Goal: Find specific page/section: Find specific page/section

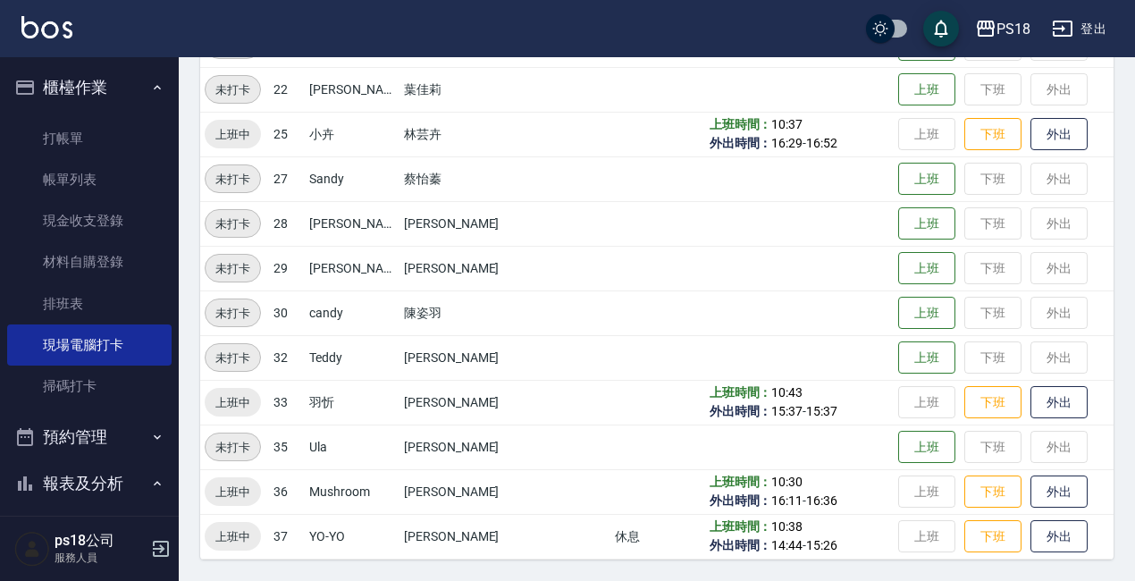
scroll to position [268, 0]
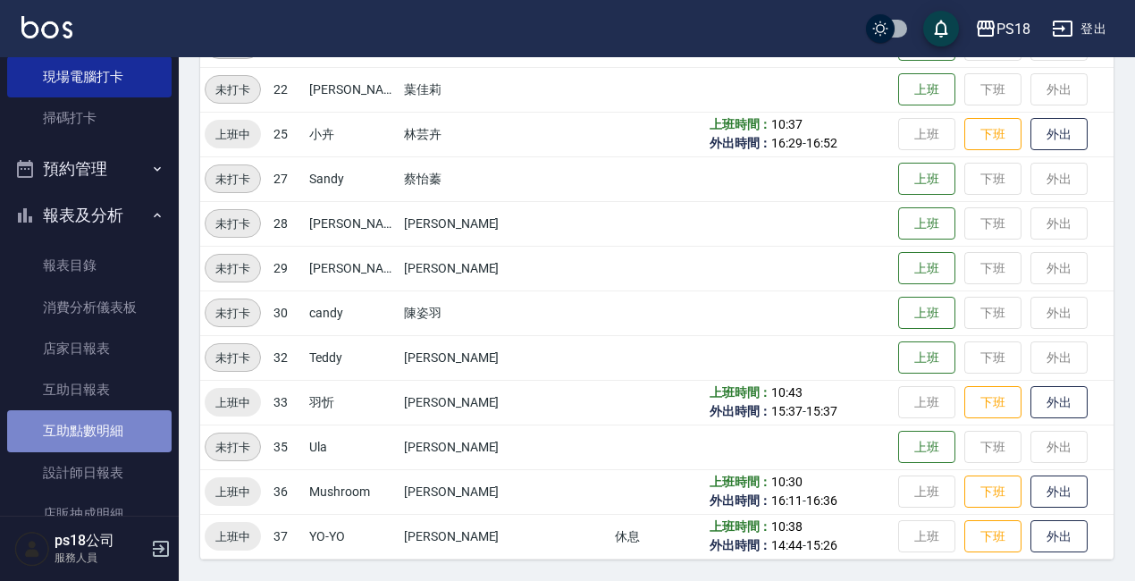
drag, startPoint x: 98, startPoint y: 426, endPoint x: 98, endPoint y: 415, distance: 10.7
click at [97, 425] on link "互助點數明細" at bounding box center [89, 430] width 165 height 41
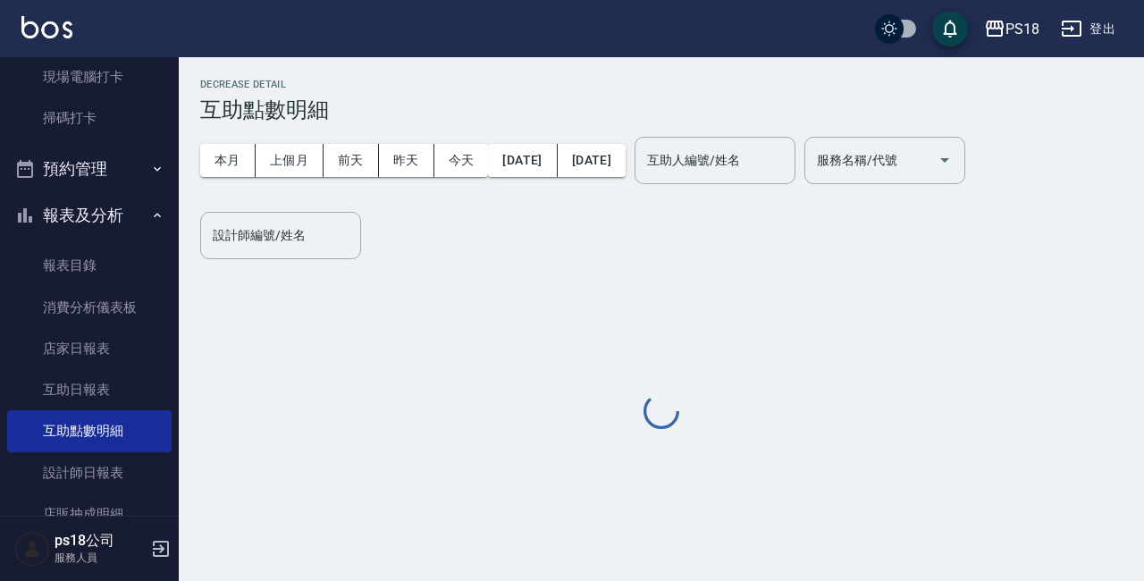
click at [755, 154] on div "互助人編號/姓名 互助人編號/姓名" at bounding box center [715, 160] width 161 height 47
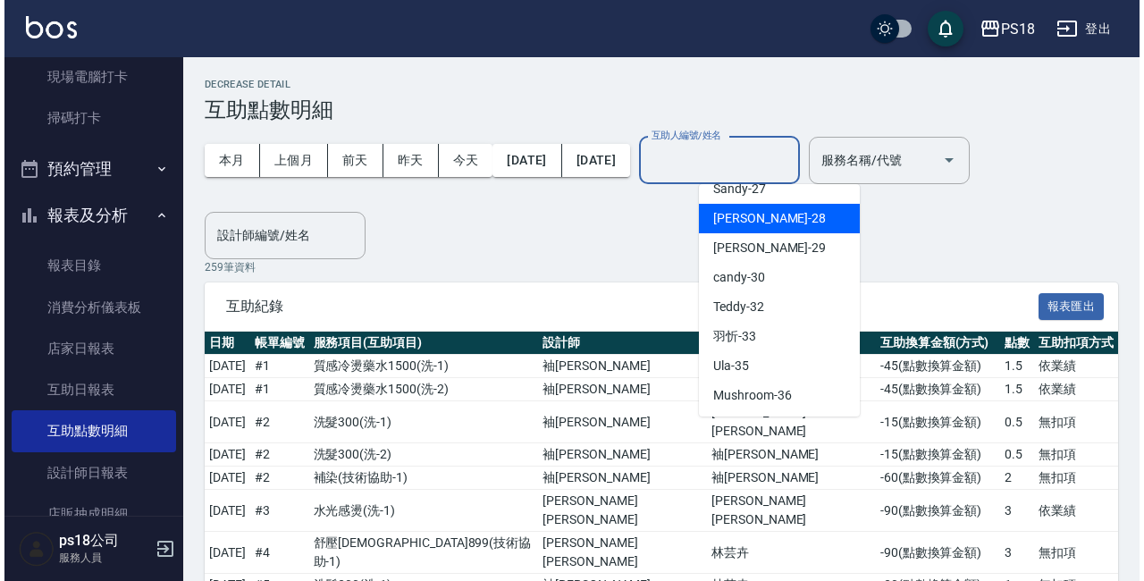
scroll to position [447, 0]
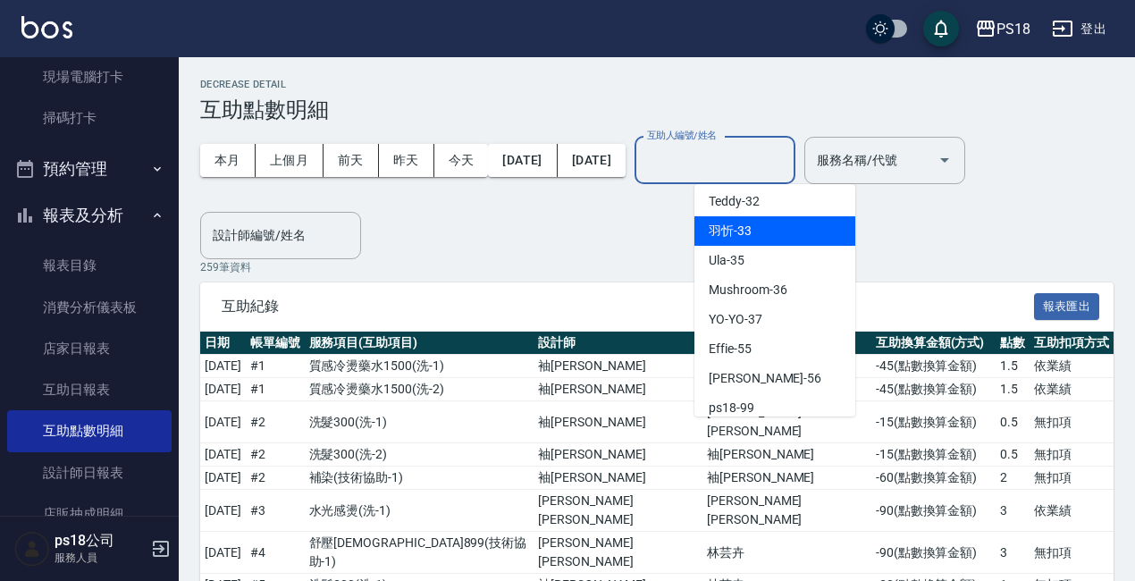
click at [722, 226] on span "[PERSON_NAME] -33" at bounding box center [730, 231] width 43 height 19
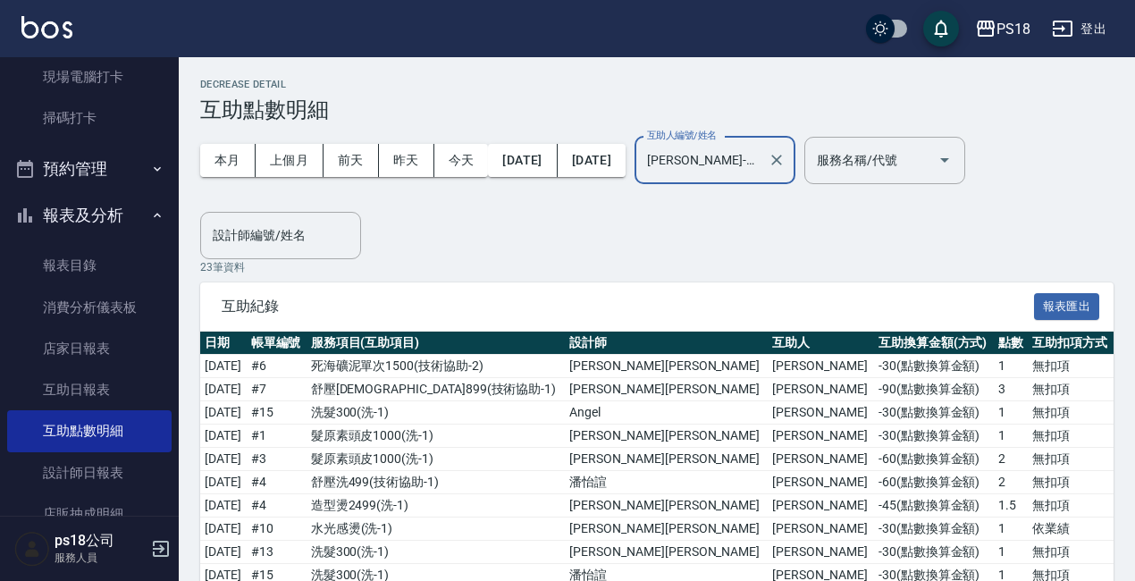
click at [748, 157] on input "[PERSON_NAME]-33" at bounding box center [702, 160] width 118 height 31
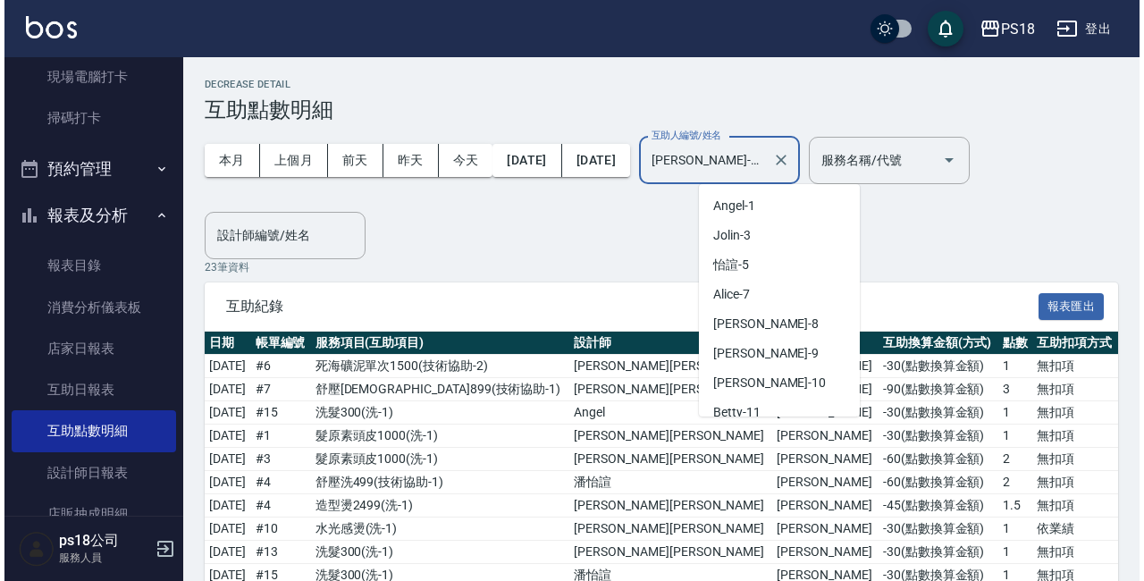
scroll to position [276, 0]
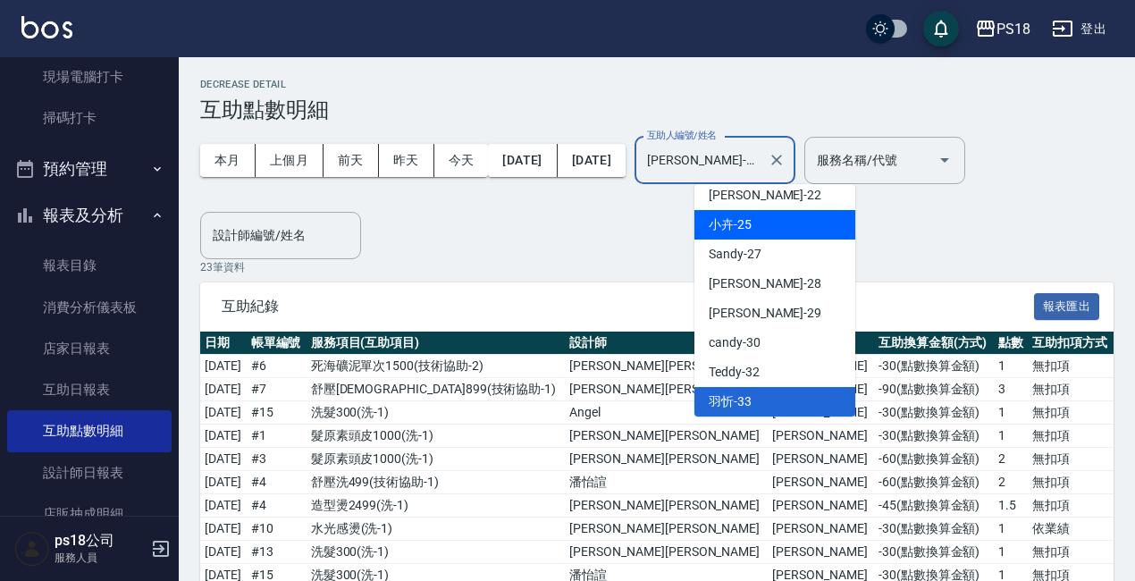
click at [766, 230] on div "小卉 -25" at bounding box center [775, 225] width 161 height 30
type input "小卉-25"
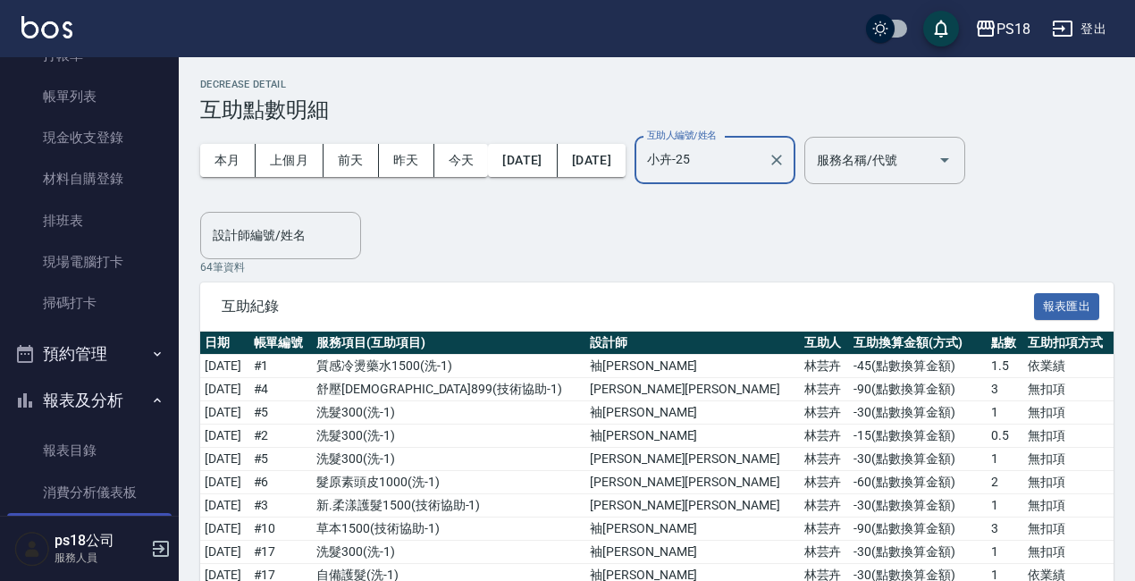
scroll to position [0, 0]
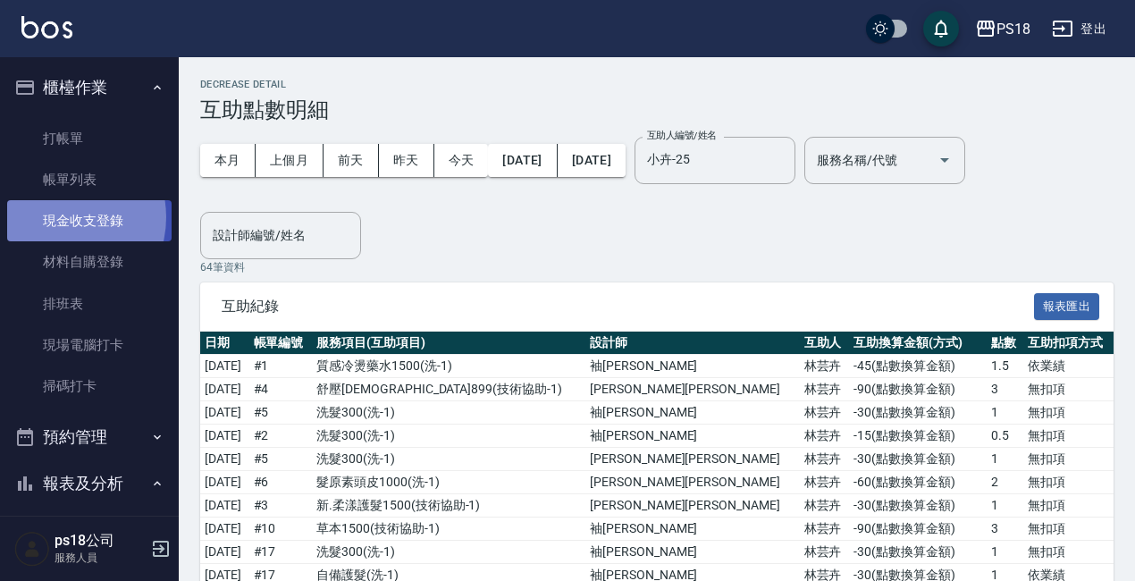
click at [58, 217] on link "現金收支登錄" at bounding box center [89, 220] width 165 height 41
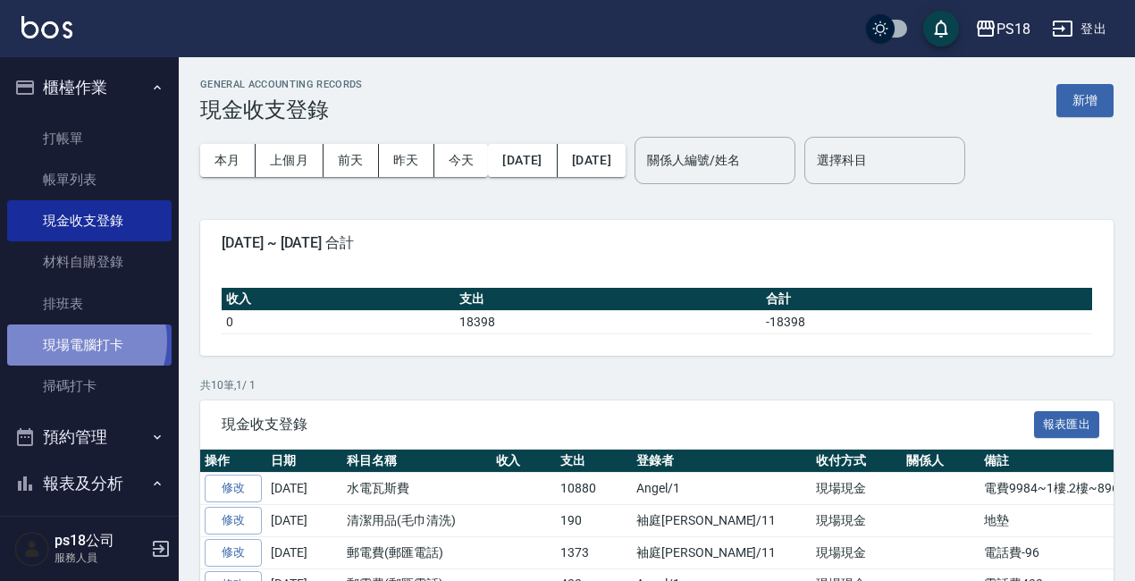
click at [74, 341] on link "現場電腦打卡" at bounding box center [89, 345] width 165 height 41
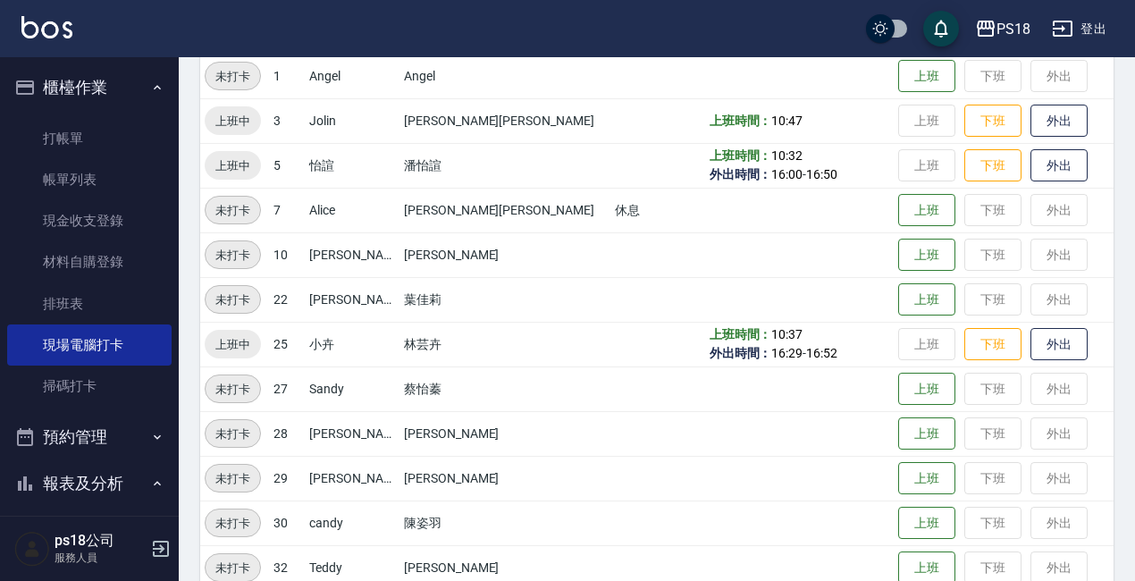
scroll to position [445, 0]
